Goal: Task Accomplishment & Management: Manage account settings

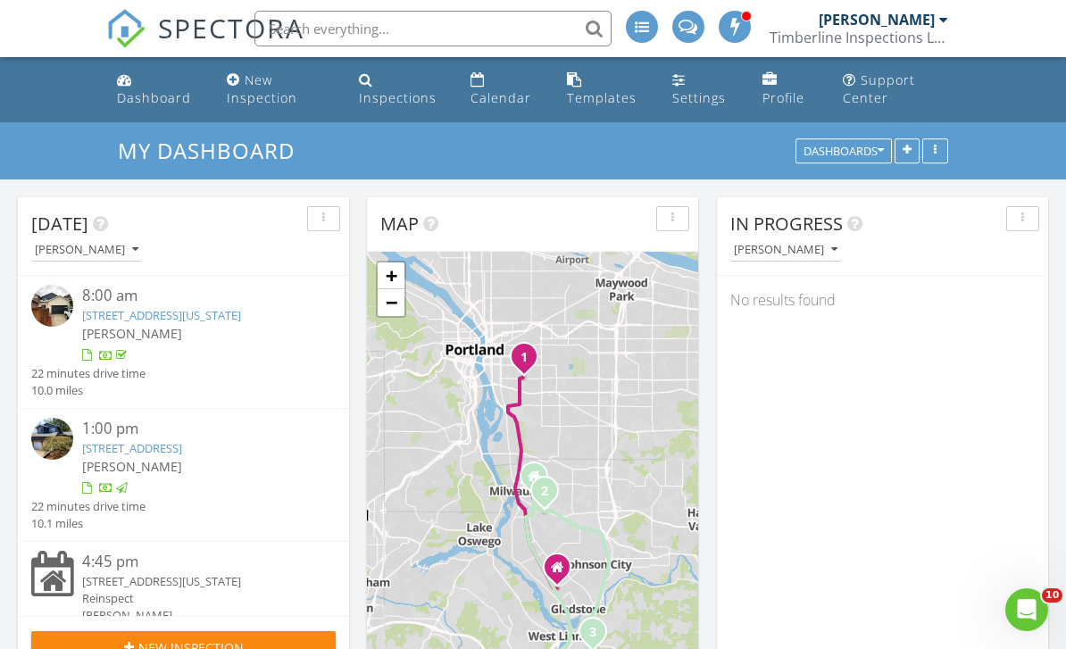
click at [270, 590] on div "13810 Bean Ct , Oregon City, OR 97045" at bounding box center [196, 581] width 229 height 17
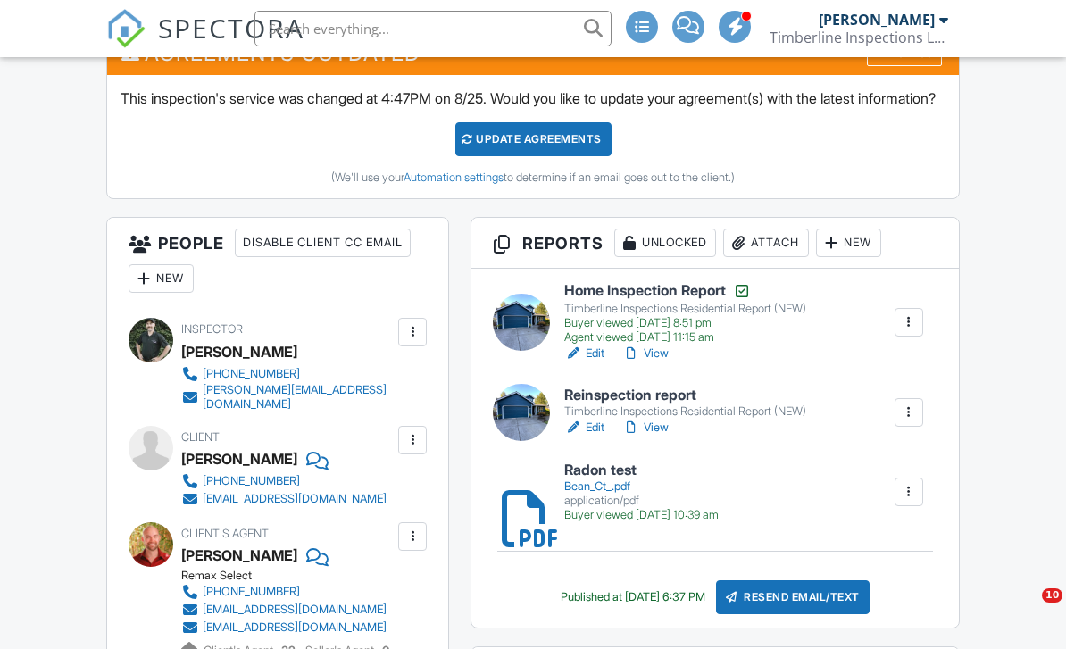
click at [834, 614] on div "Resend Email/Text" at bounding box center [793, 597] width 154 height 34
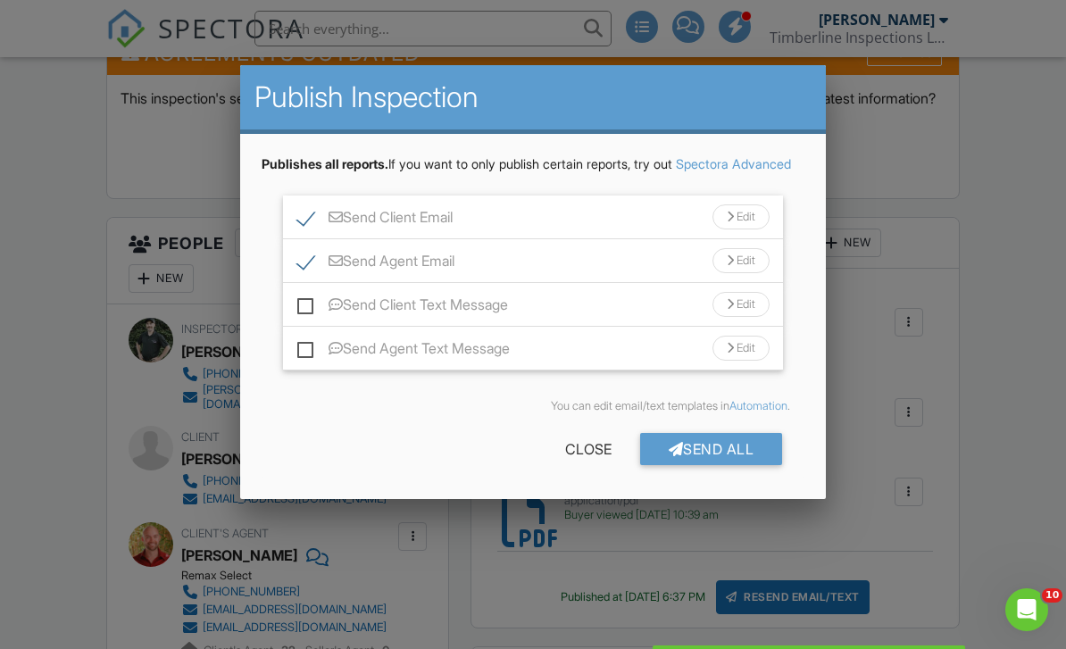
click at [729, 465] on div "Send All" at bounding box center [711, 449] width 143 height 32
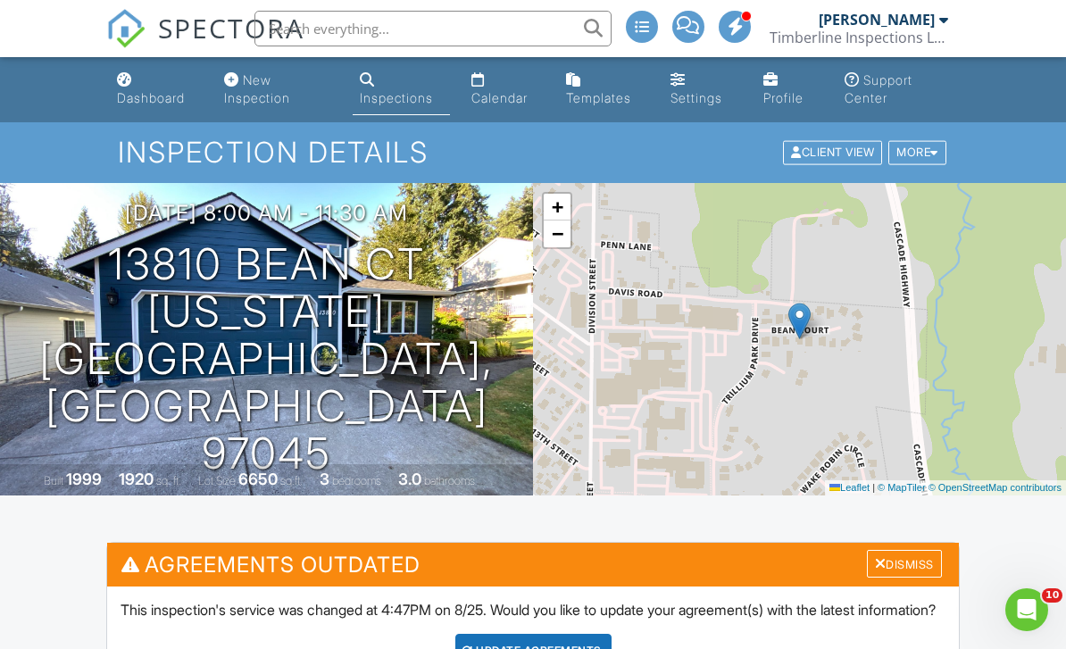
click at [146, 88] on link "Dashboard" at bounding box center [156, 89] width 93 height 51
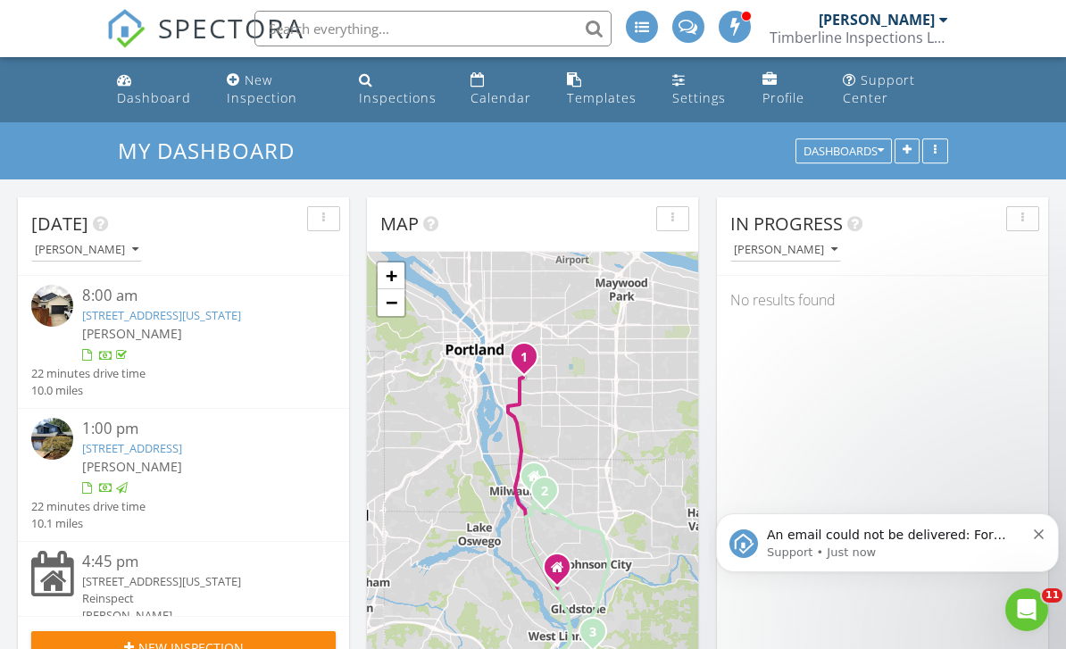
click at [182, 456] on link "12491 SE 41st Ct , Milwaukie, OR 97222" at bounding box center [132, 448] width 100 height 16
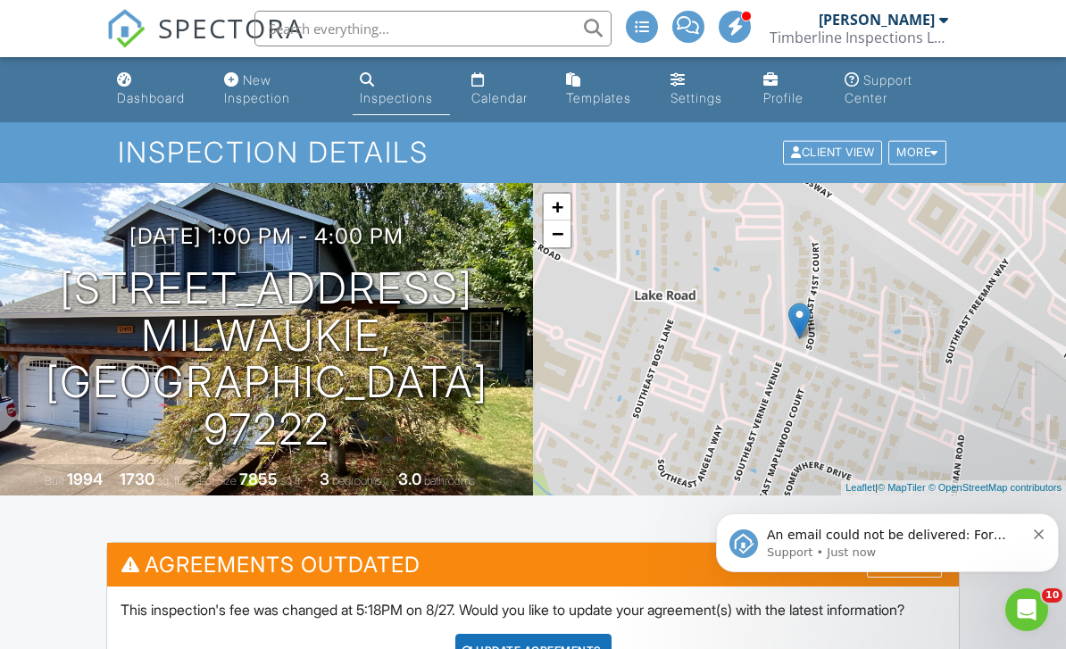
click at [153, 96] on div "Dashboard" at bounding box center [151, 97] width 68 height 15
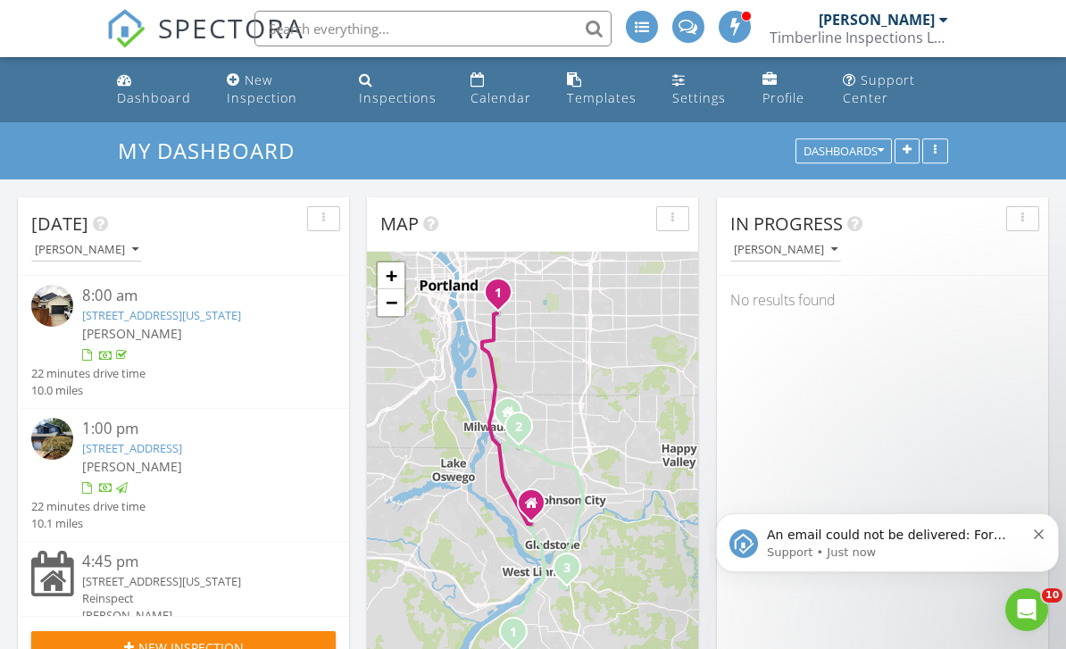
click at [219, 316] on link "[STREET_ADDRESS][US_STATE]" at bounding box center [161, 315] width 159 height 16
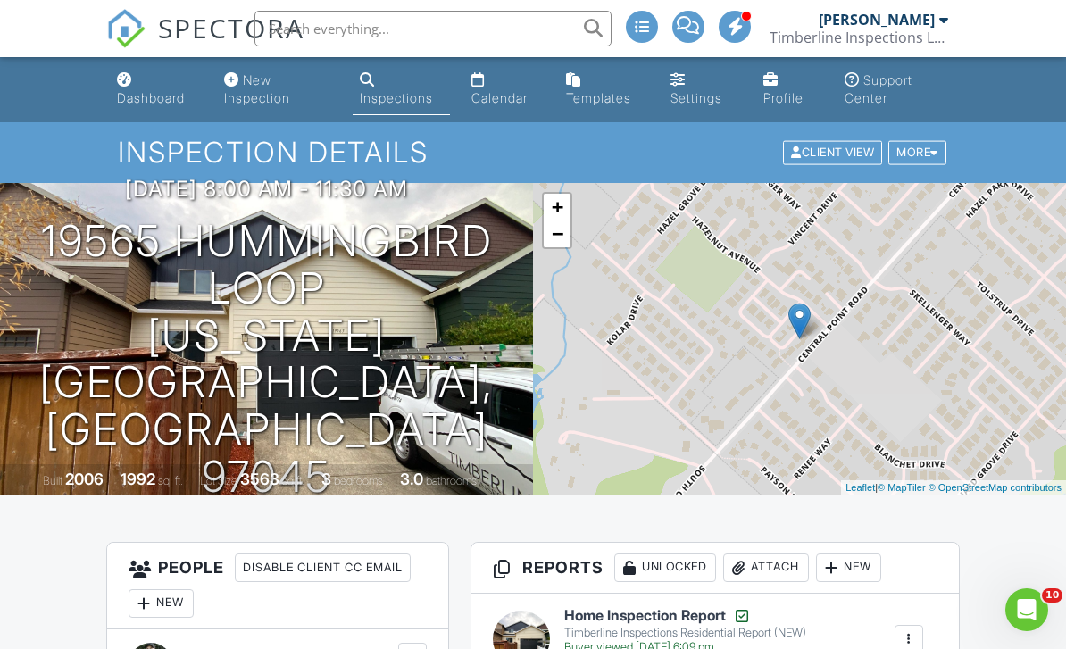
click at [395, 92] on div "Inspections" at bounding box center [396, 97] width 73 height 15
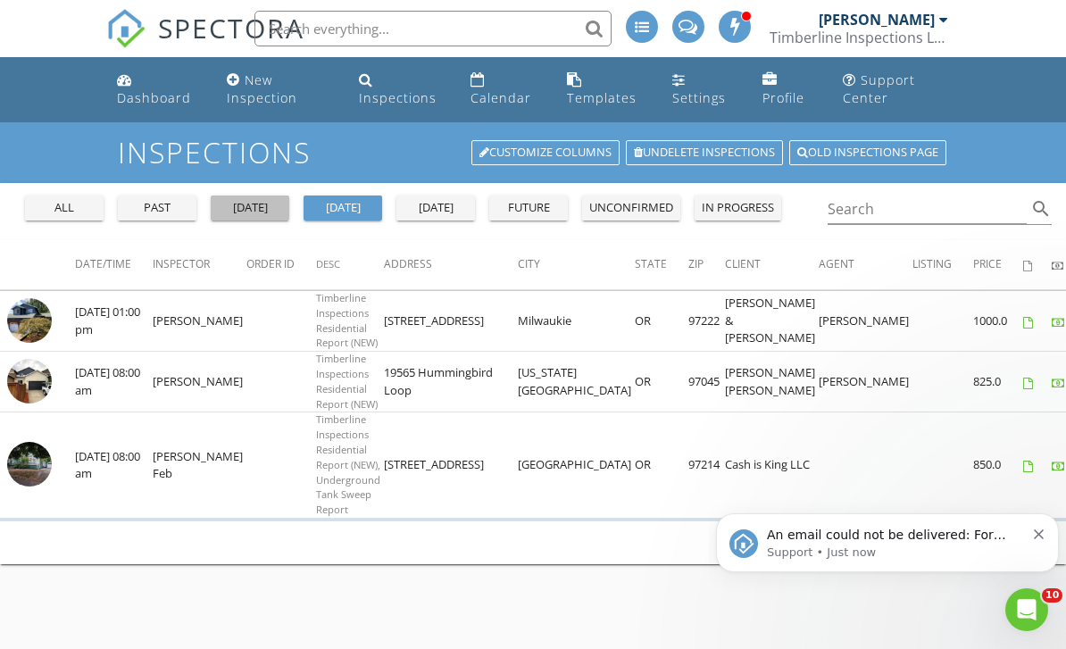
click at [252, 205] on div "yesterday" at bounding box center [250, 208] width 64 height 18
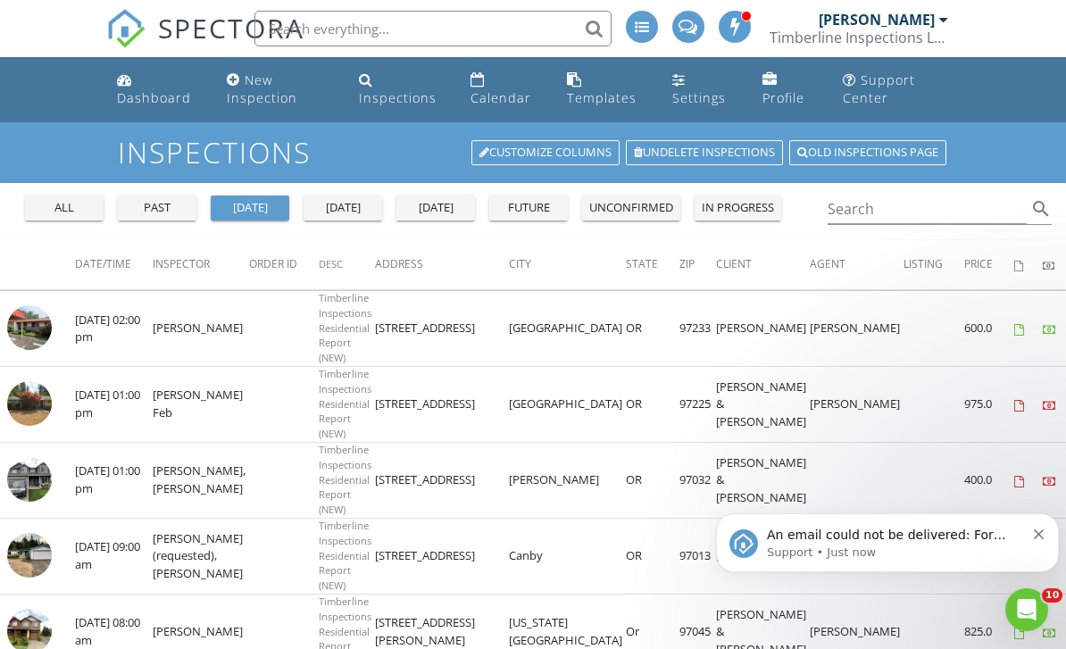
click at [493, 93] on div "Calendar" at bounding box center [501, 97] width 61 height 17
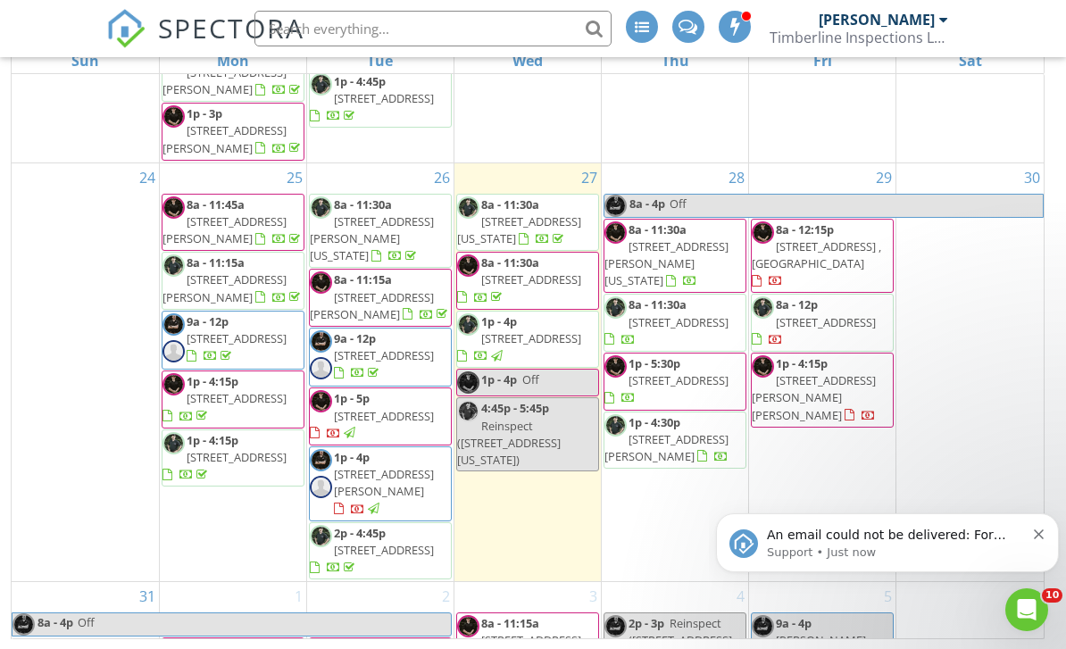
scroll to position [1634, 0]
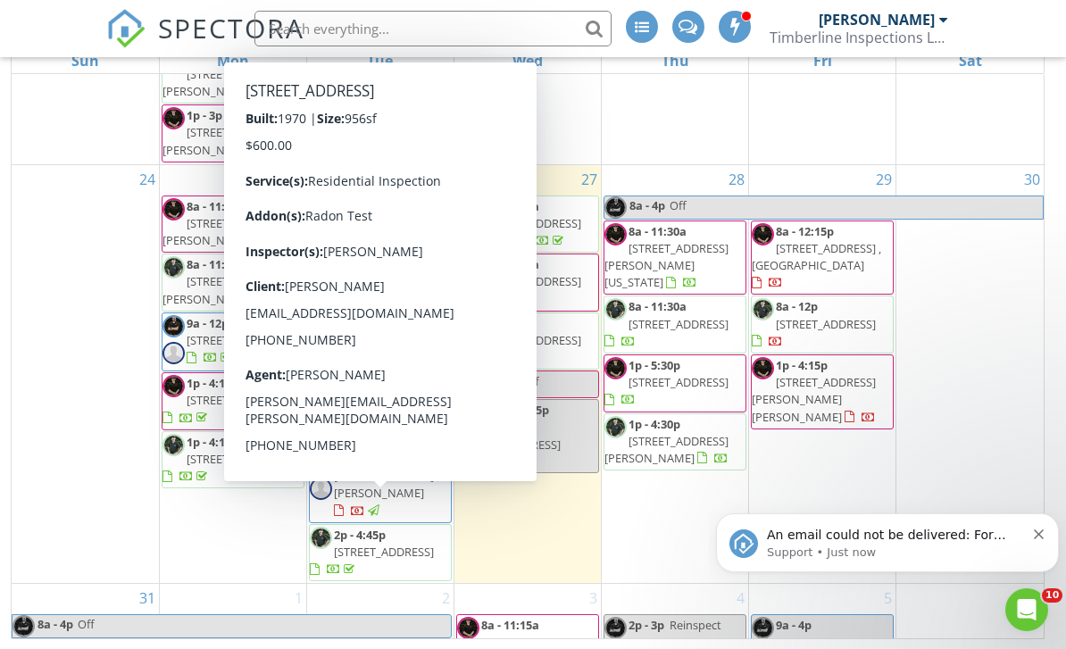
click at [412, 560] on span "[STREET_ADDRESS]" at bounding box center [384, 552] width 100 height 16
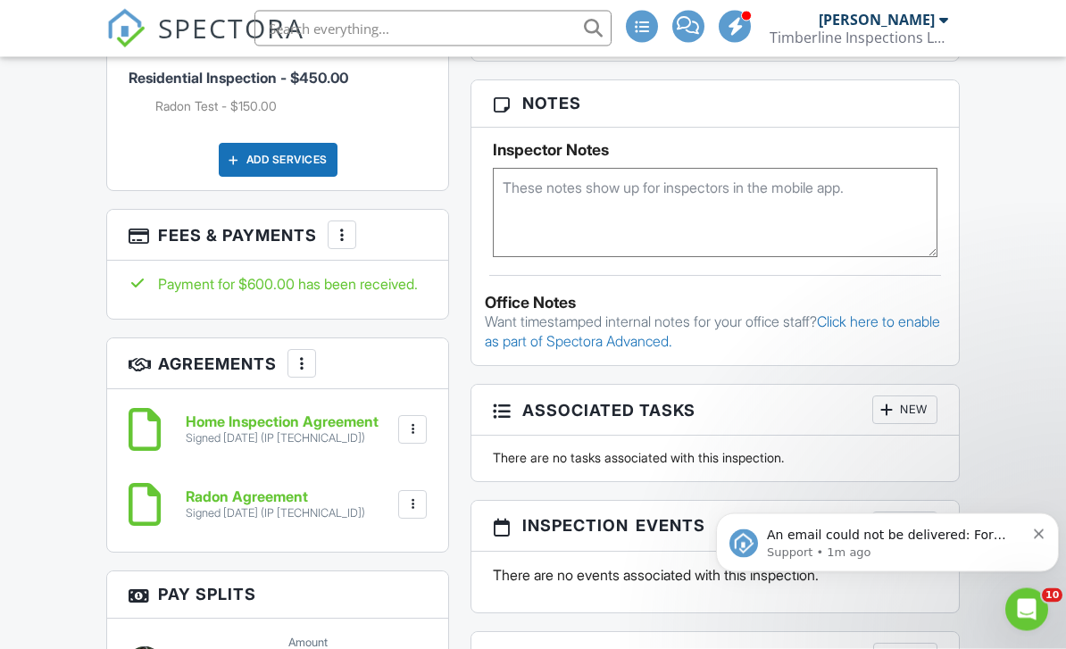
scroll to position [1372, 0]
